Goal: Information Seeking & Learning: Check status

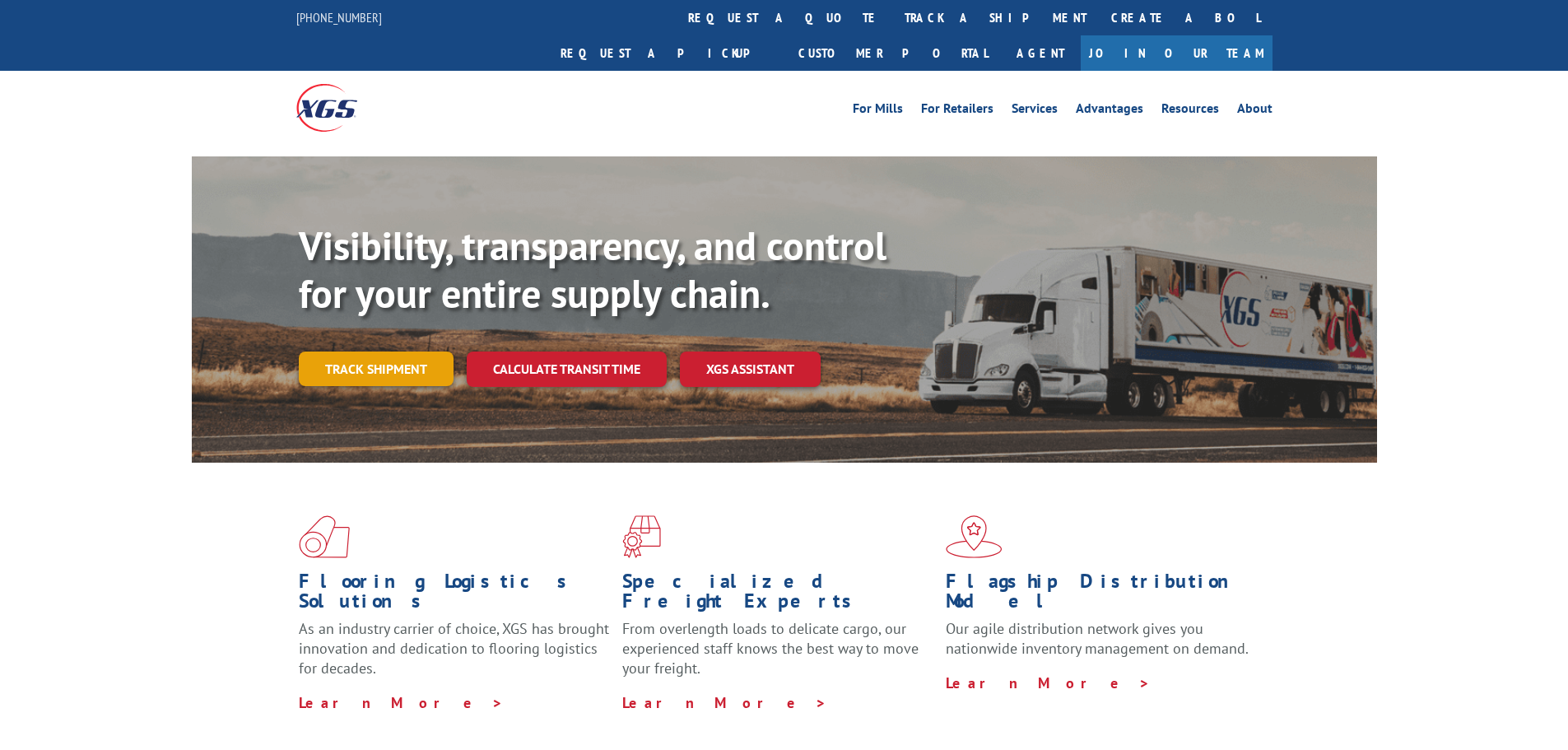
click at [397, 351] on link "Track shipment" at bounding box center [376, 368] width 155 height 34
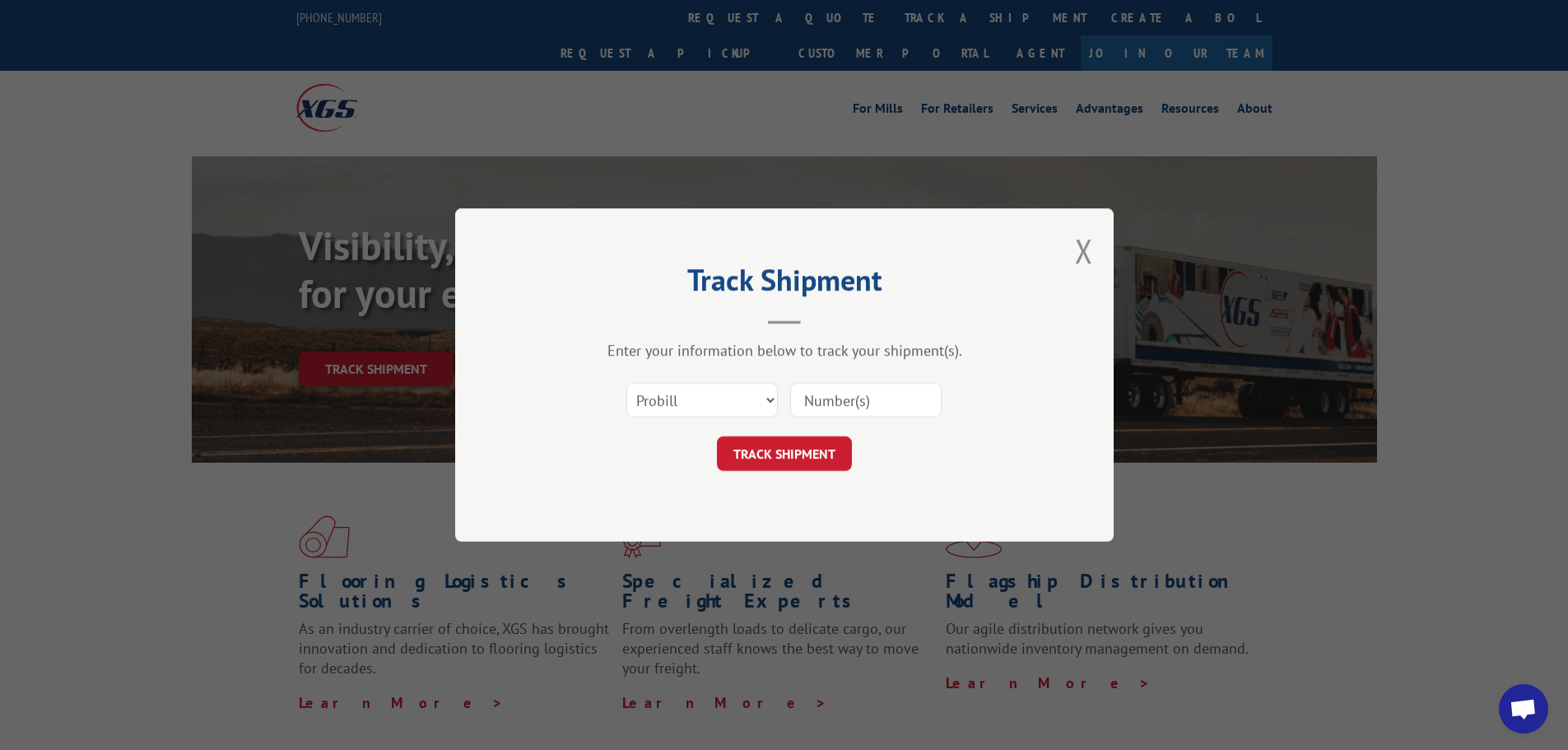
click at [865, 396] on input at bounding box center [866, 399] width 152 height 34
paste input "17685332"
type input "17685332"
click at [795, 452] on button "TRACK SHIPMENT" at bounding box center [784, 453] width 135 height 34
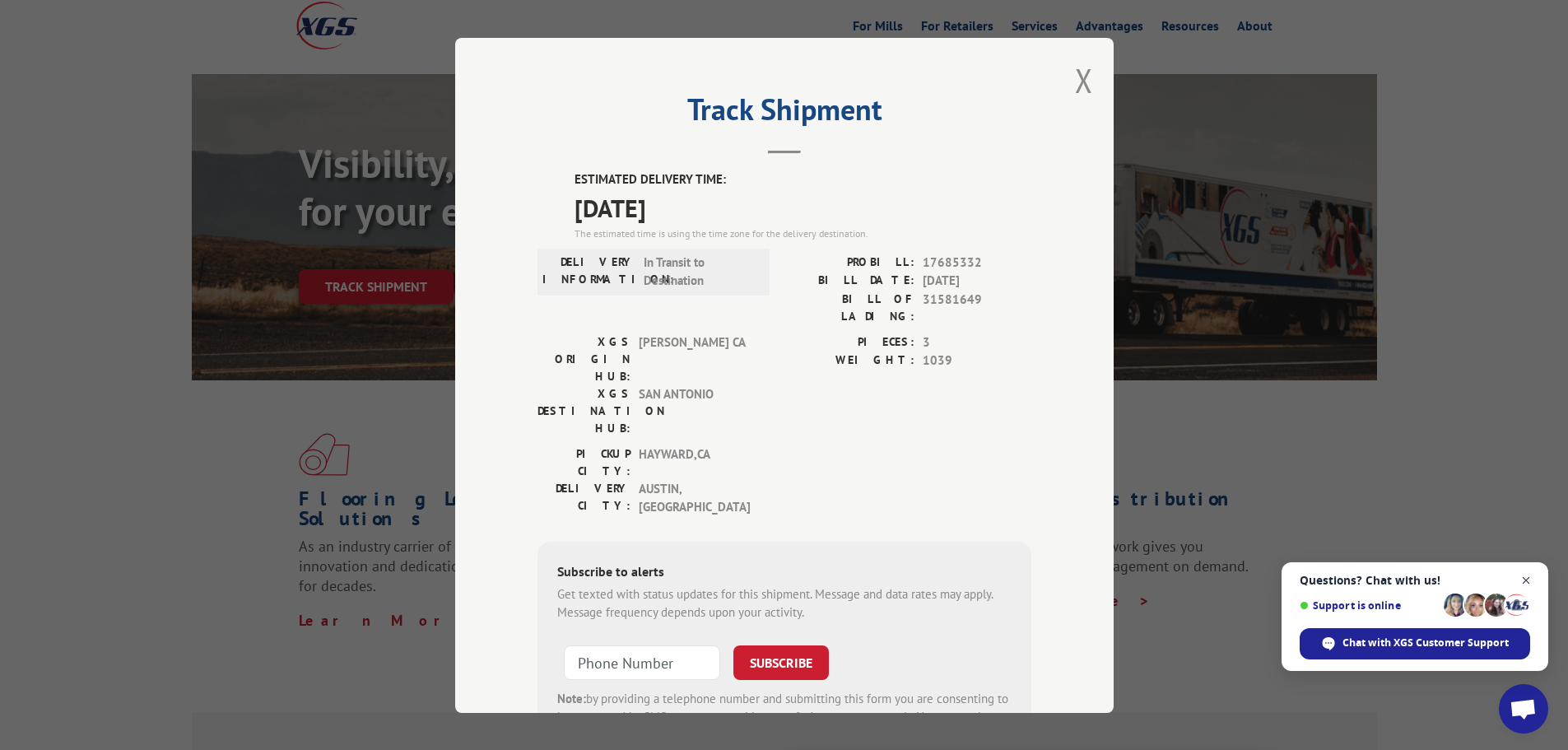
click at [1535, 574] on span "Close chat" at bounding box center [1526, 580] width 21 height 21
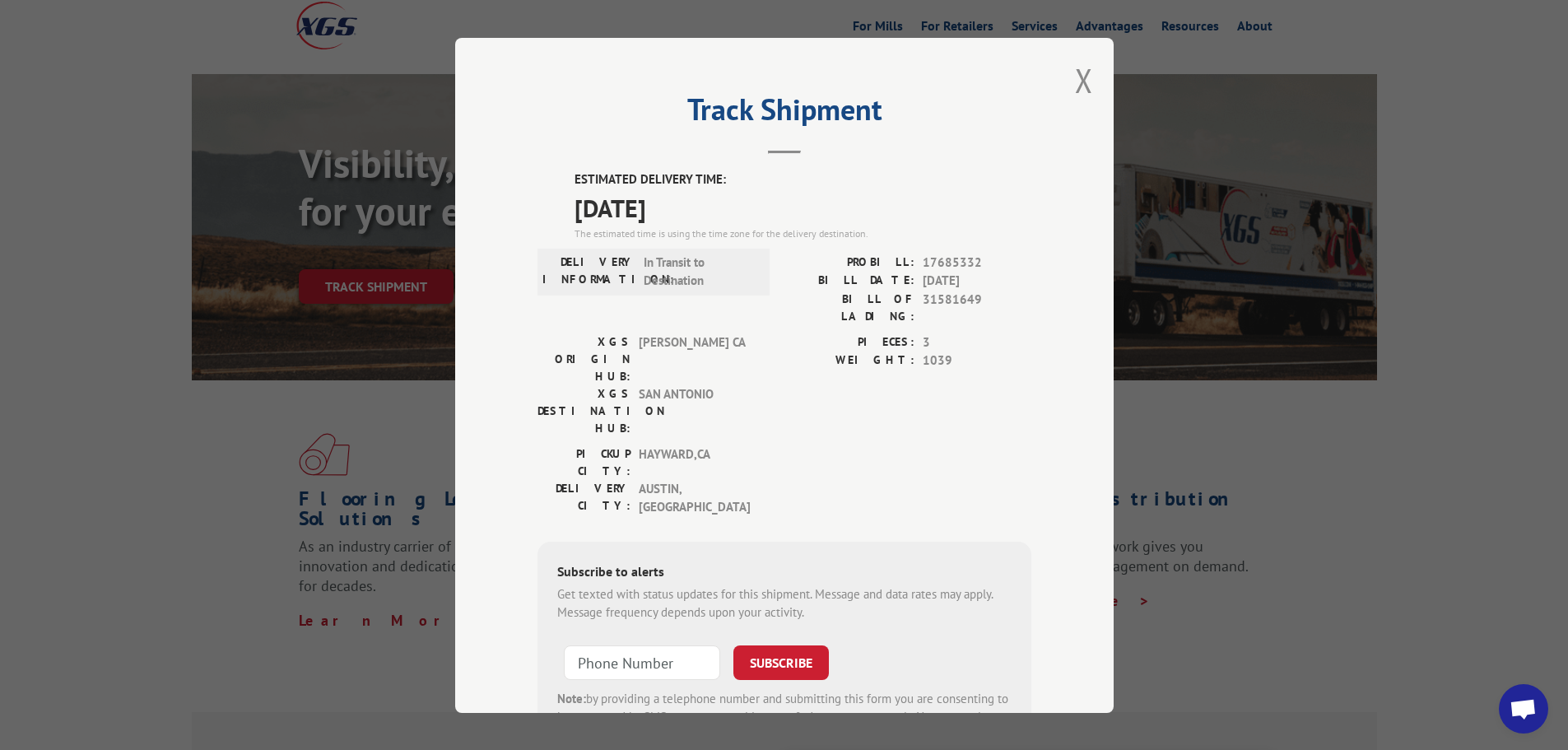
click at [716, 277] on span "In Transit to Destination" at bounding box center [699, 271] width 112 height 37
click at [1078, 83] on button "Close modal" at bounding box center [1084, 80] width 19 height 44
